Goal: Navigation & Orientation: Go to known website

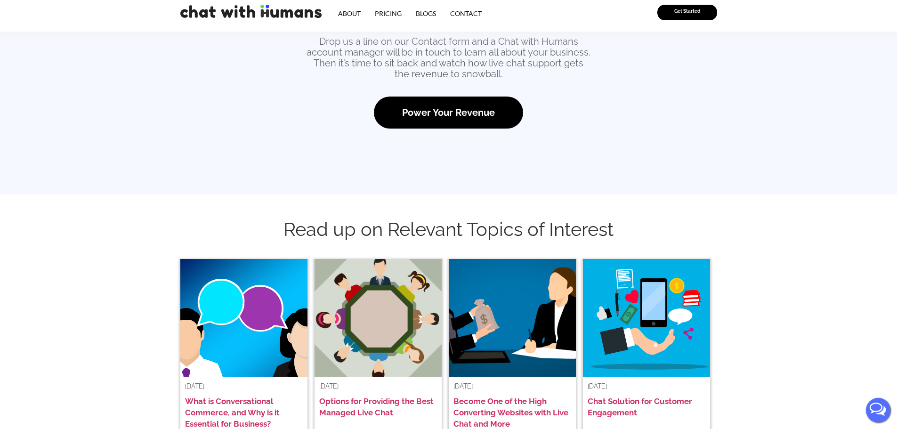
scroll to position [1337, 0]
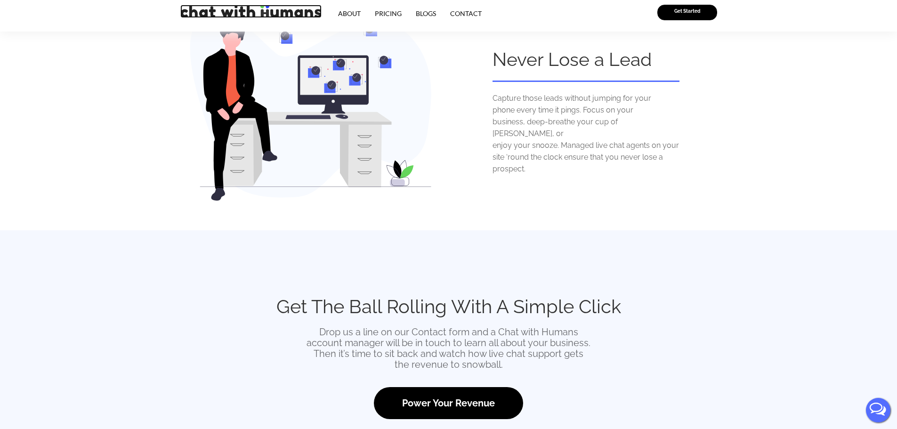
click at [256, 10] on img at bounding box center [250, 11] width 141 height 13
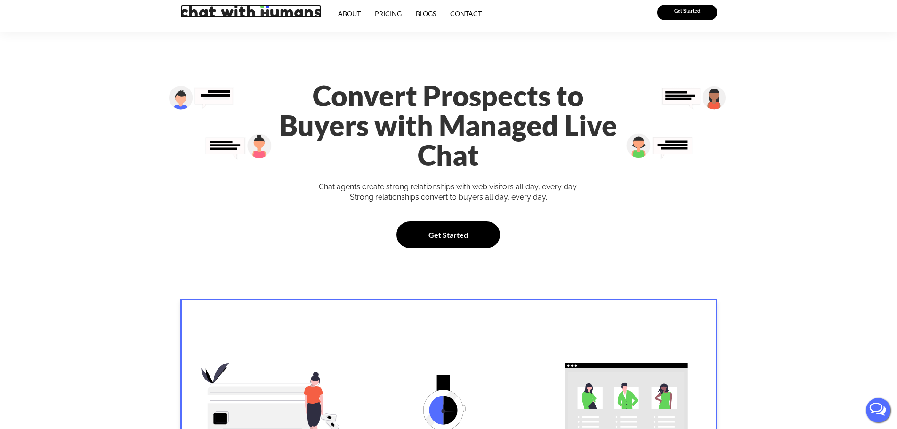
drag, startPoint x: 261, startPoint y: 13, endPoint x: 209, endPoint y: 14, distance: 51.8
click at [209, 14] on img at bounding box center [250, 11] width 141 height 13
click at [228, 19] on div at bounding box center [250, 16] width 141 height 22
click at [231, 12] on img at bounding box center [250, 11] width 141 height 13
drag, startPoint x: 750, startPoint y: 229, endPoint x: 660, endPoint y: 219, distance: 90.6
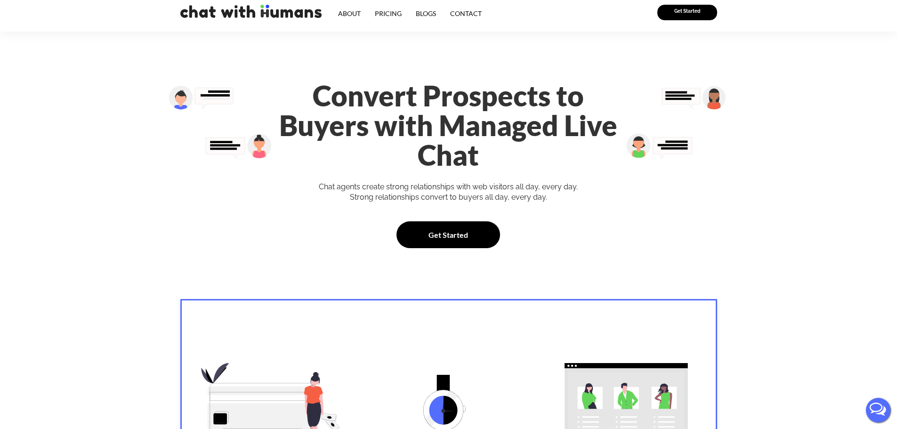
click at [750, 229] on section "Convert Prospects to Buyers with Managed Live Chat Chat agents create strong re…" at bounding box center [448, 187] width 897 height 261
click at [273, 11] on img at bounding box center [250, 11] width 141 height 13
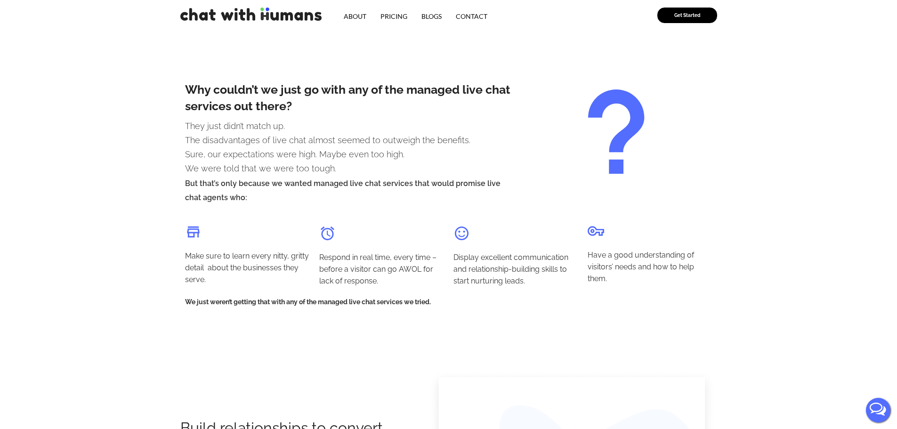
scroll to position [942, 0]
